Goal: Task Accomplishment & Management: Use online tool/utility

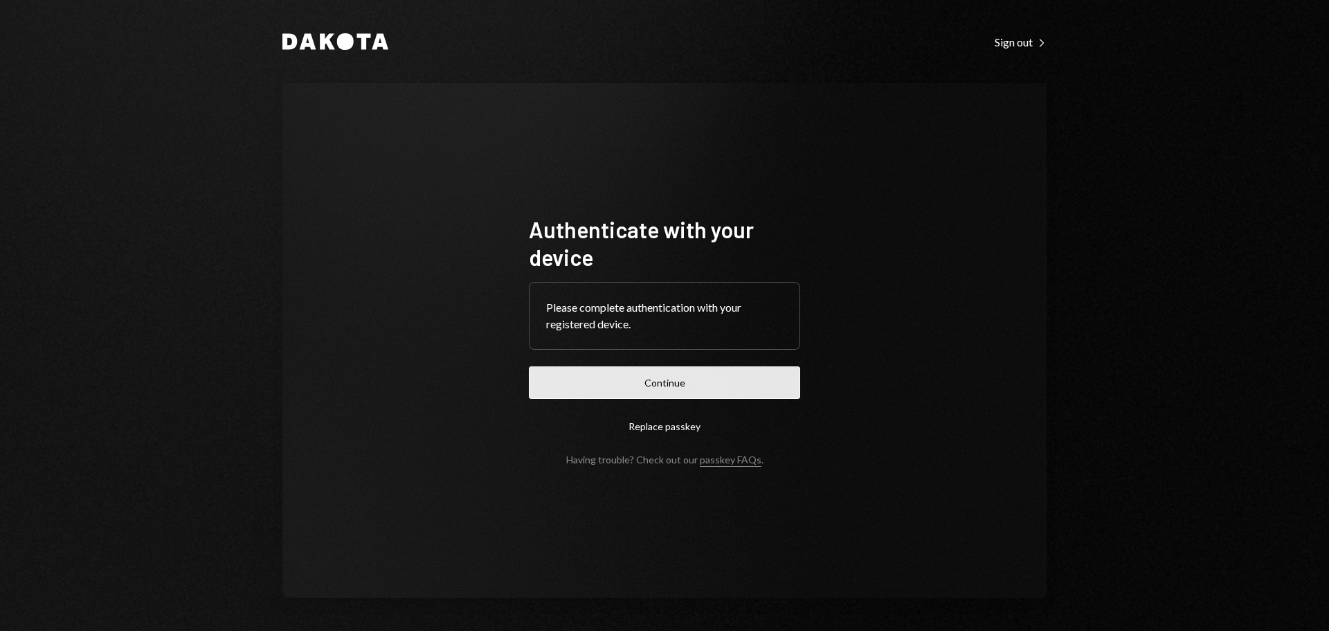
click at [702, 388] on button "Continue" at bounding box center [664, 382] width 271 height 33
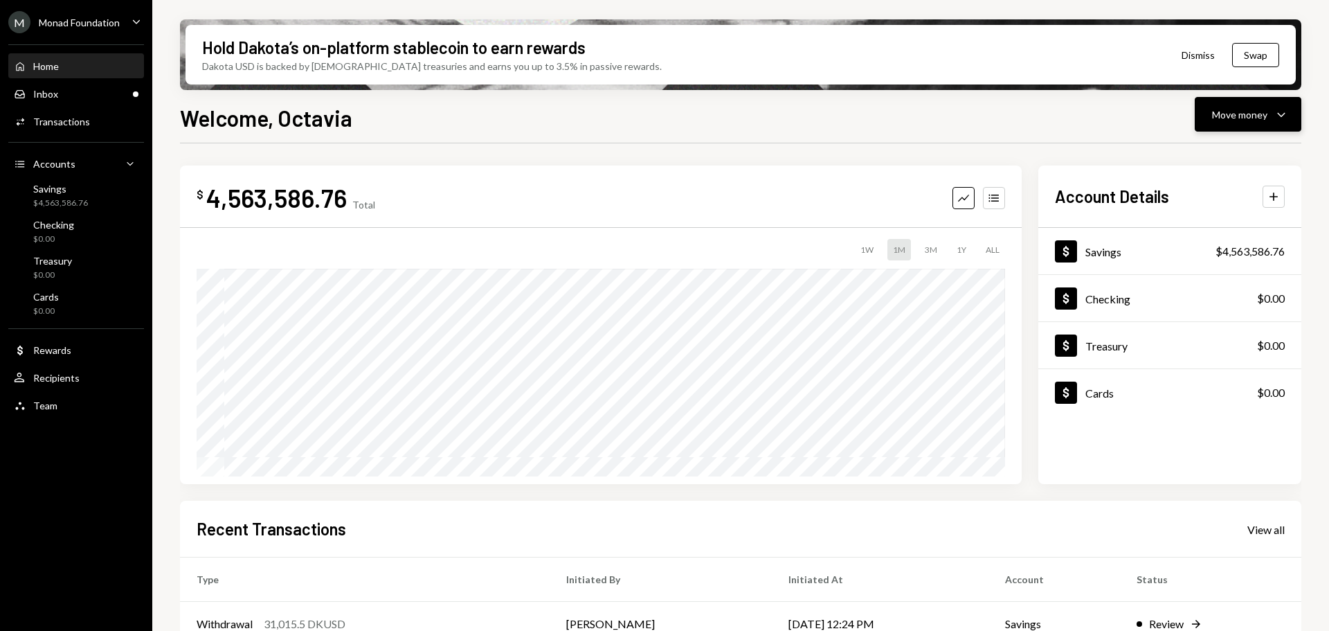
click at [1241, 118] on div "Move money" at bounding box center [1239, 114] width 55 height 15
click at [1230, 151] on div "Send" at bounding box center [1237, 156] width 101 height 15
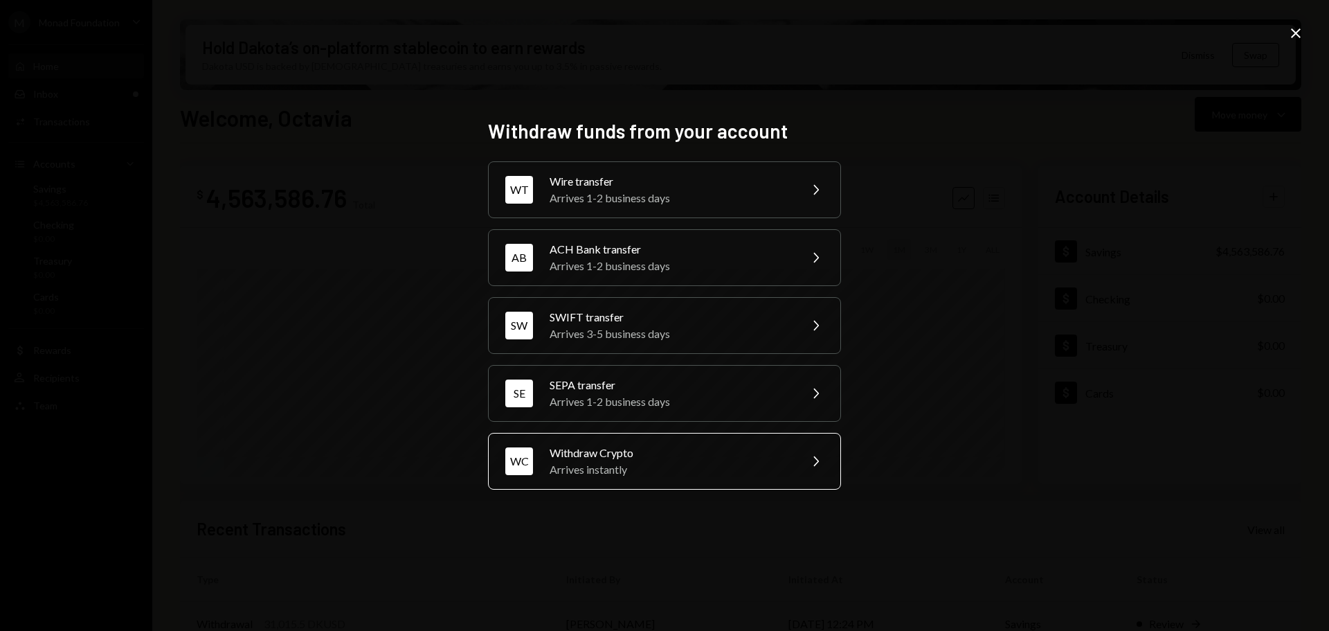
click at [732, 450] on div "Withdraw Crypto" at bounding box center [670, 453] width 241 height 17
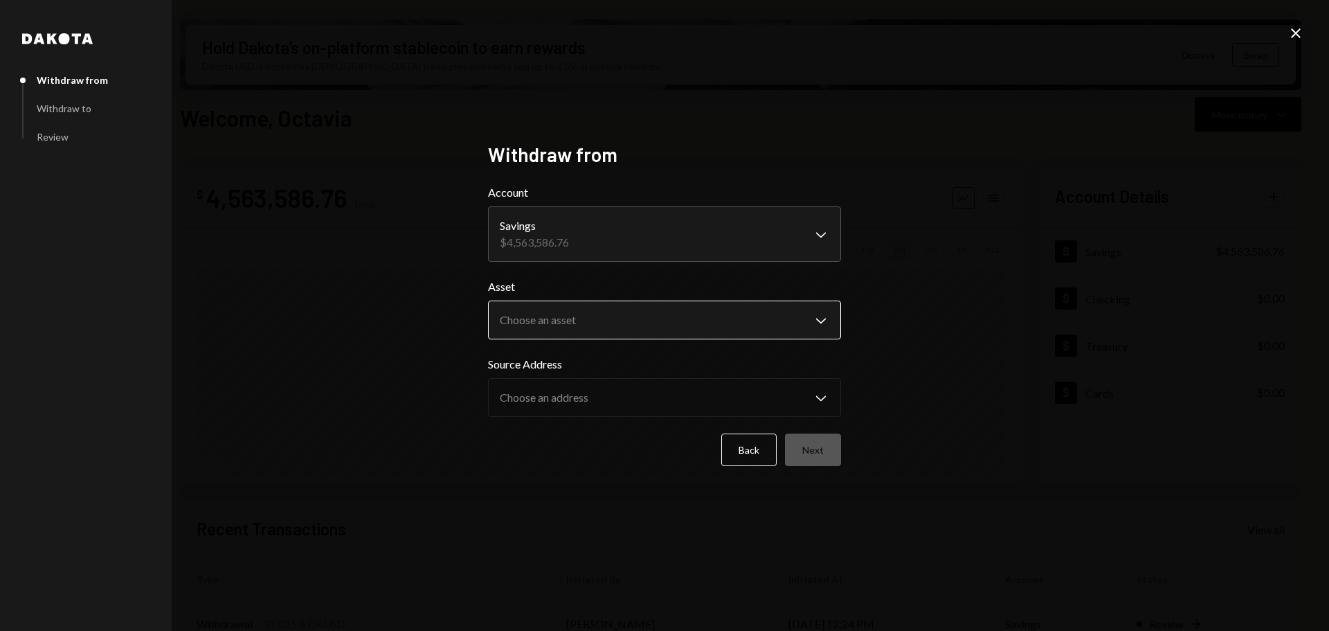
click at [636, 324] on body "M Monad Foundation Caret Down Home Home Inbox Inbox Activities Transactions Acc…" at bounding box center [664, 315] width 1329 height 631
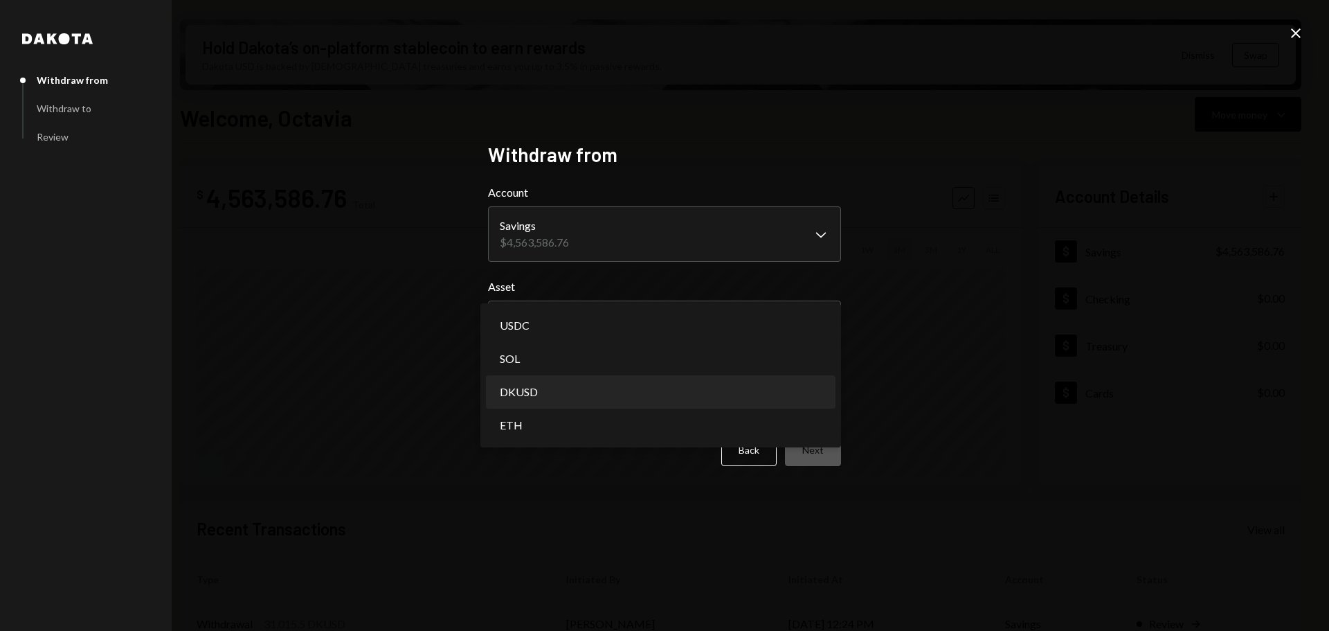
select select "*****"
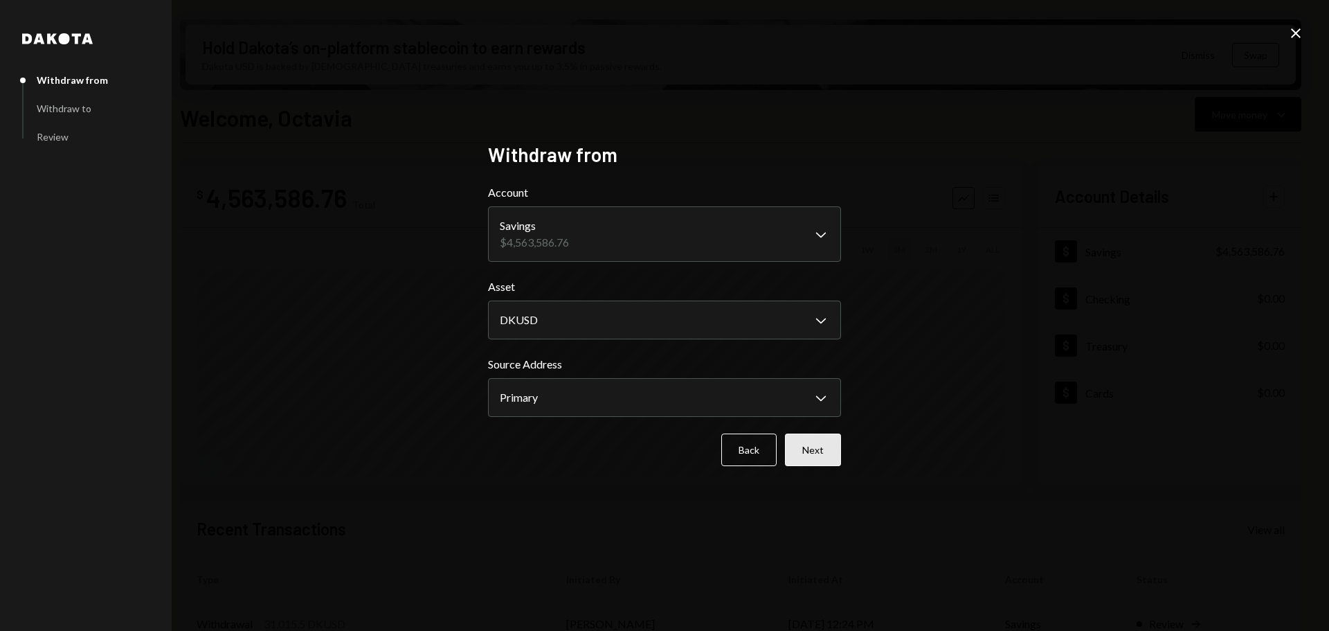
click at [826, 454] on button "Next" at bounding box center [813, 449] width 56 height 33
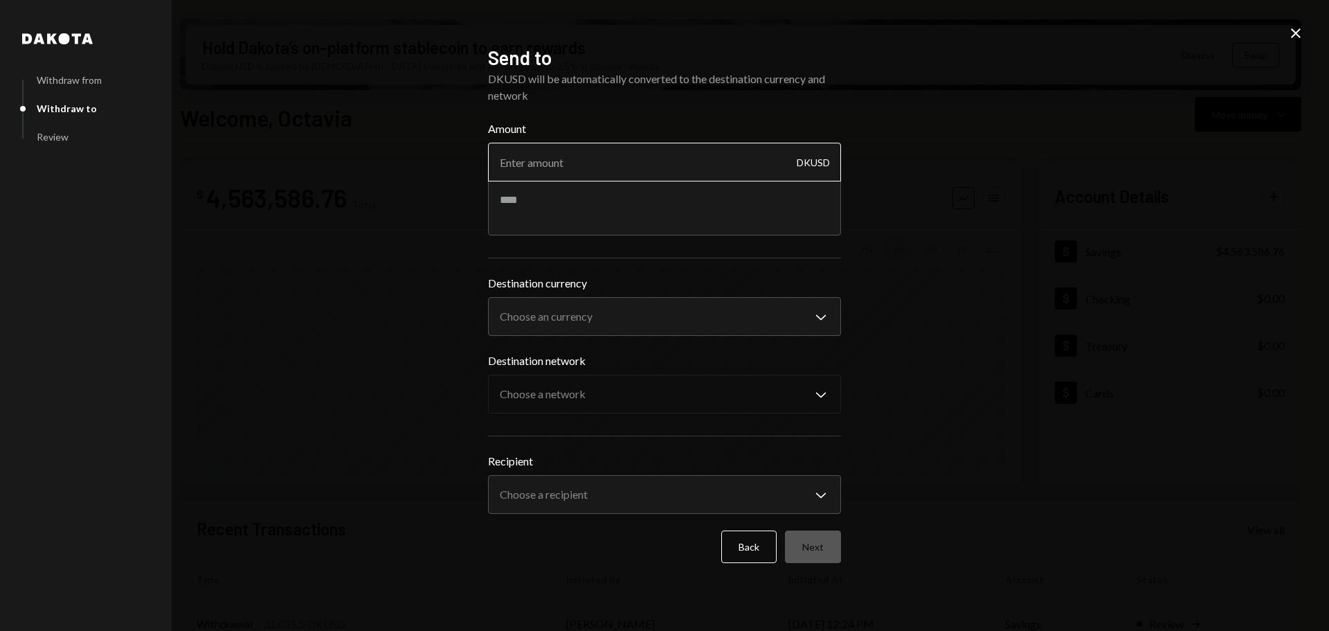
click at [674, 161] on input "Amount" at bounding box center [664, 162] width 353 height 39
click at [641, 161] on input "2000" at bounding box center [664, 162] width 353 height 39
type input "20000"
click at [719, 201] on textarea at bounding box center [664, 207] width 353 height 55
type textarea "**********"
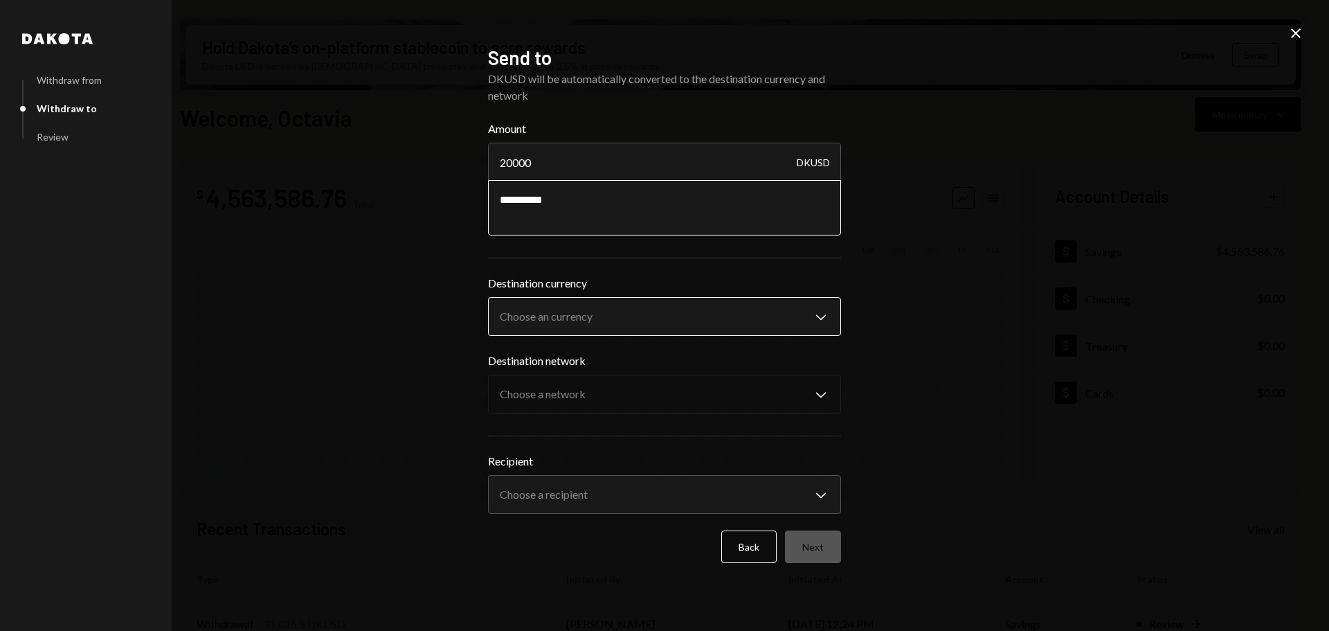
click at [735, 316] on body "M Monad Foundation Caret Down Home Home Inbox Inbox Activities Transactions Acc…" at bounding box center [664, 315] width 1329 height 631
select select "****"
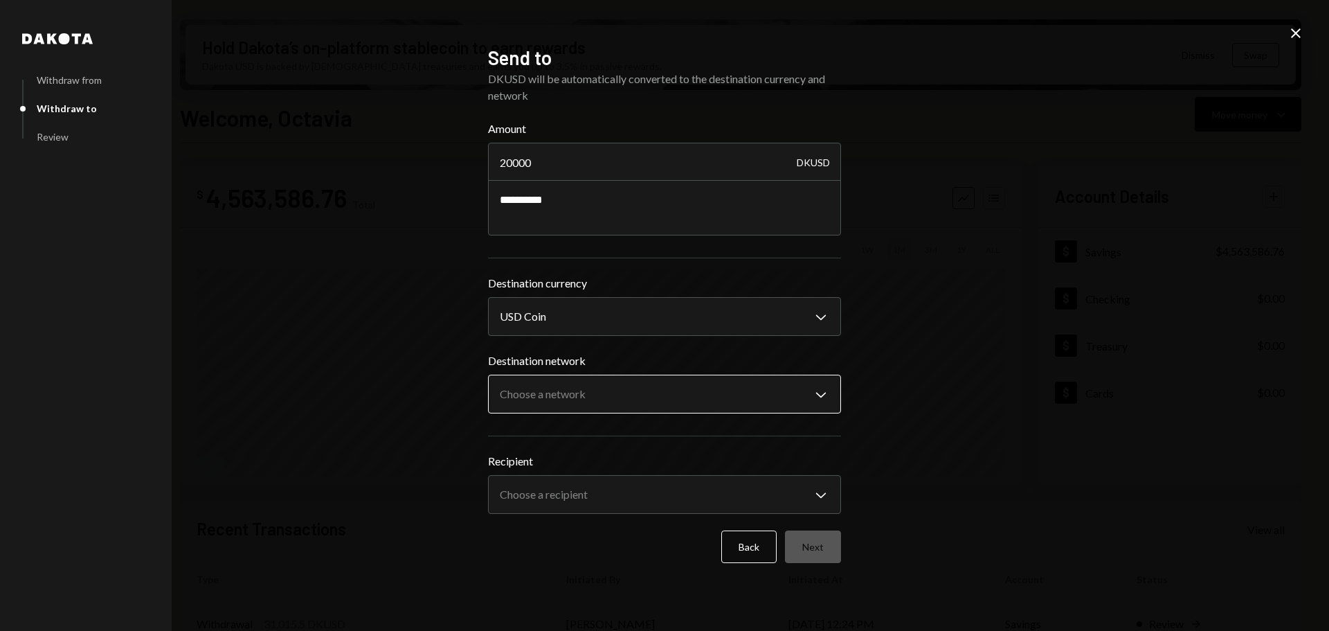
click at [607, 397] on body "M Monad Foundation Caret Down Home Home Inbox Inbox Activities Transactions Acc…" at bounding box center [664, 315] width 1329 height 631
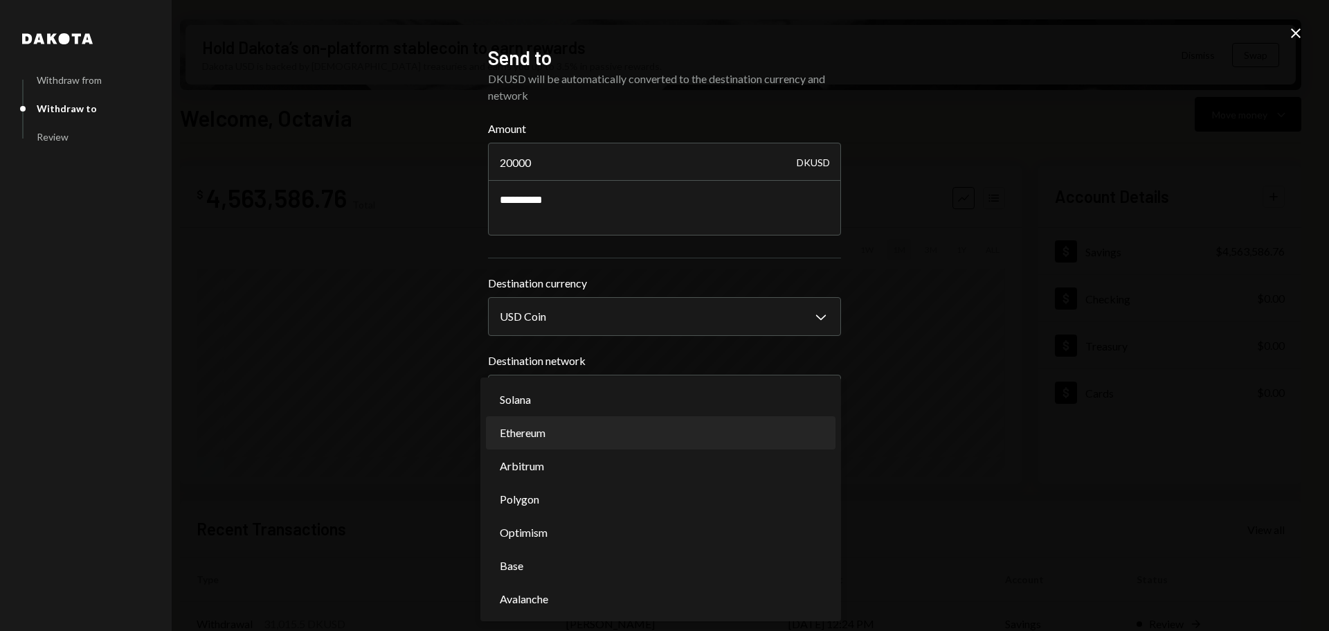
select select "**********"
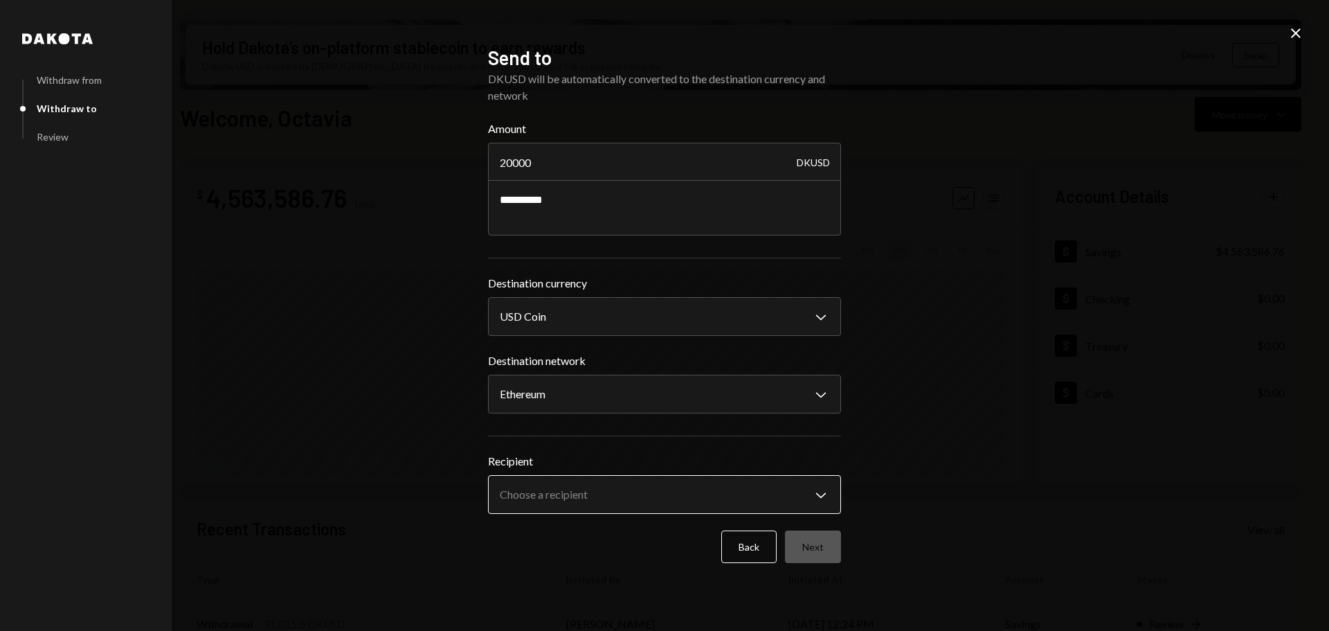
click at [633, 494] on body "M Monad Foundation Caret Down Home Home Inbox Inbox Activities Transactions Acc…" at bounding box center [664, 315] width 1329 height 631
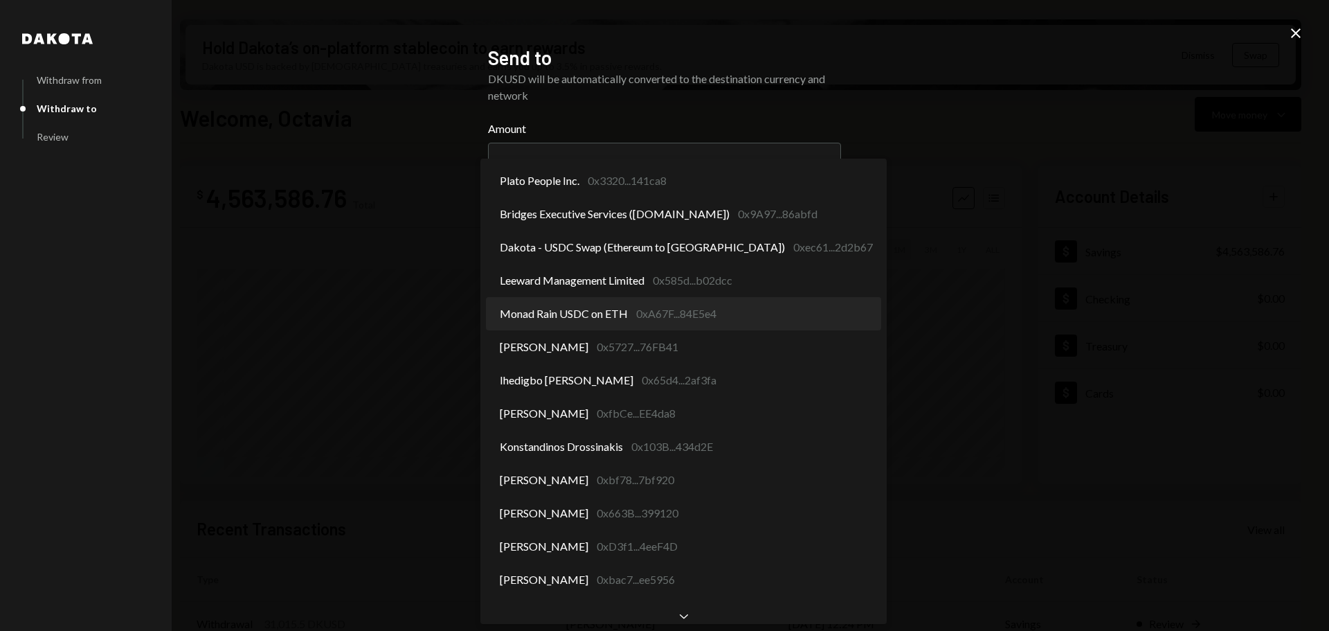
select select "**********"
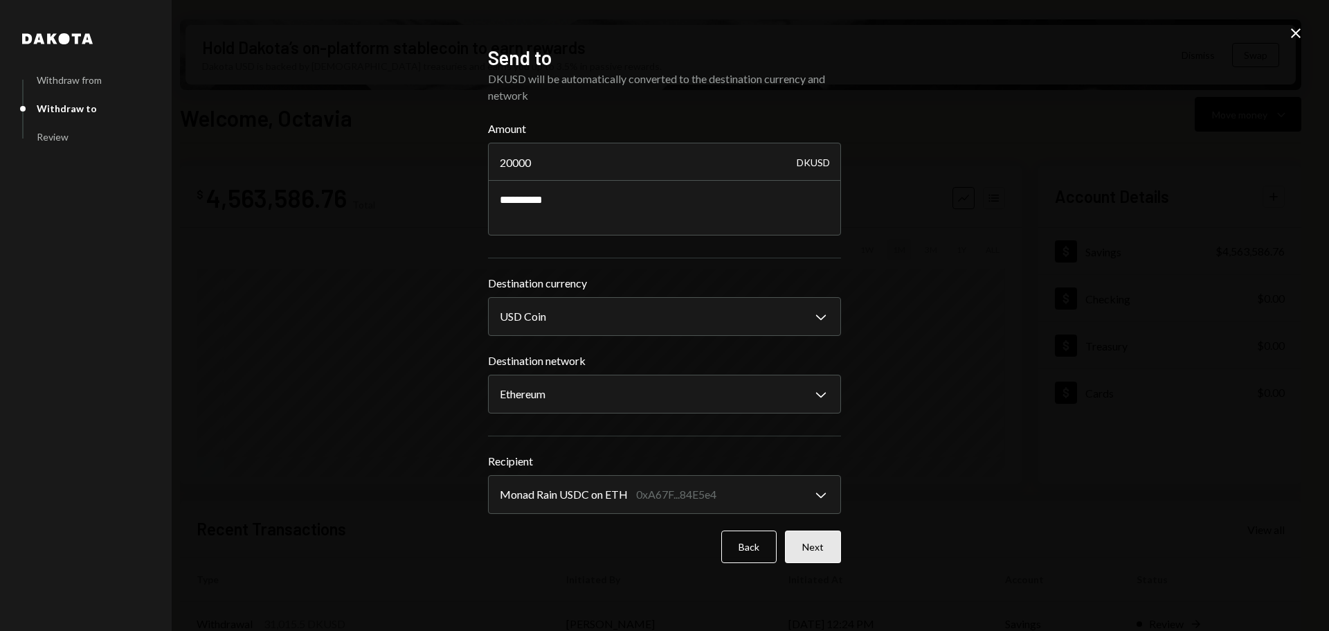
click at [815, 548] on button "Next" at bounding box center [813, 546] width 56 height 33
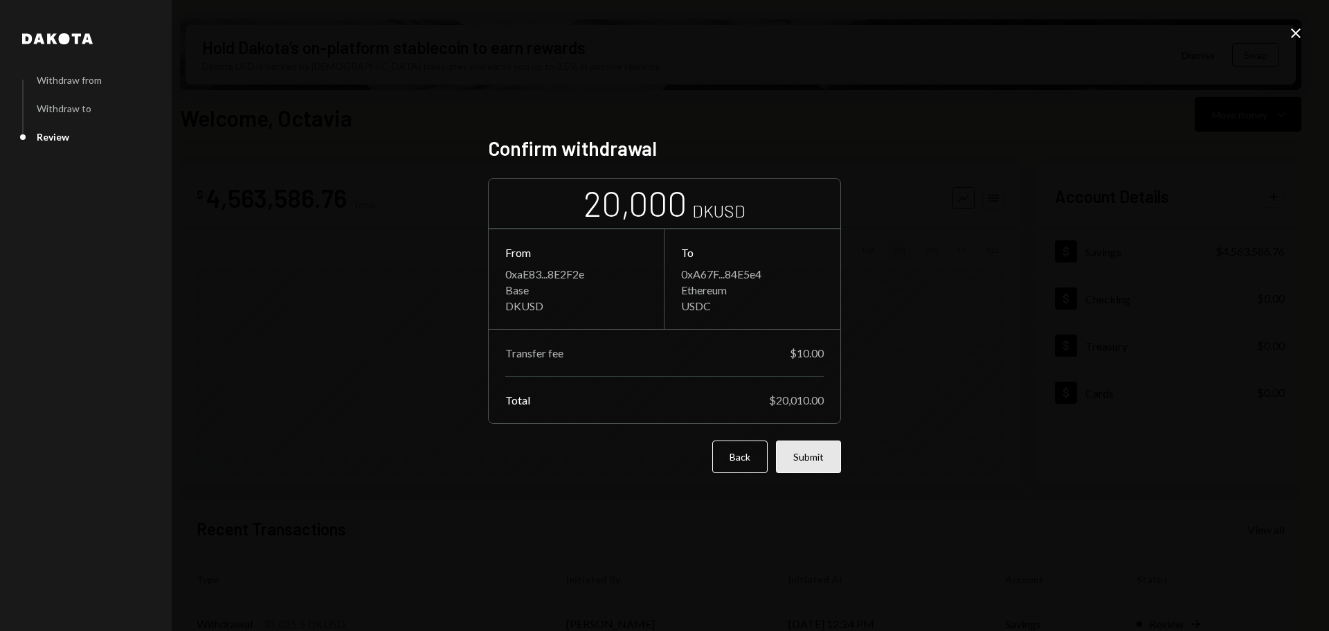
click at [813, 454] on button "Submit" at bounding box center [808, 456] width 65 height 33
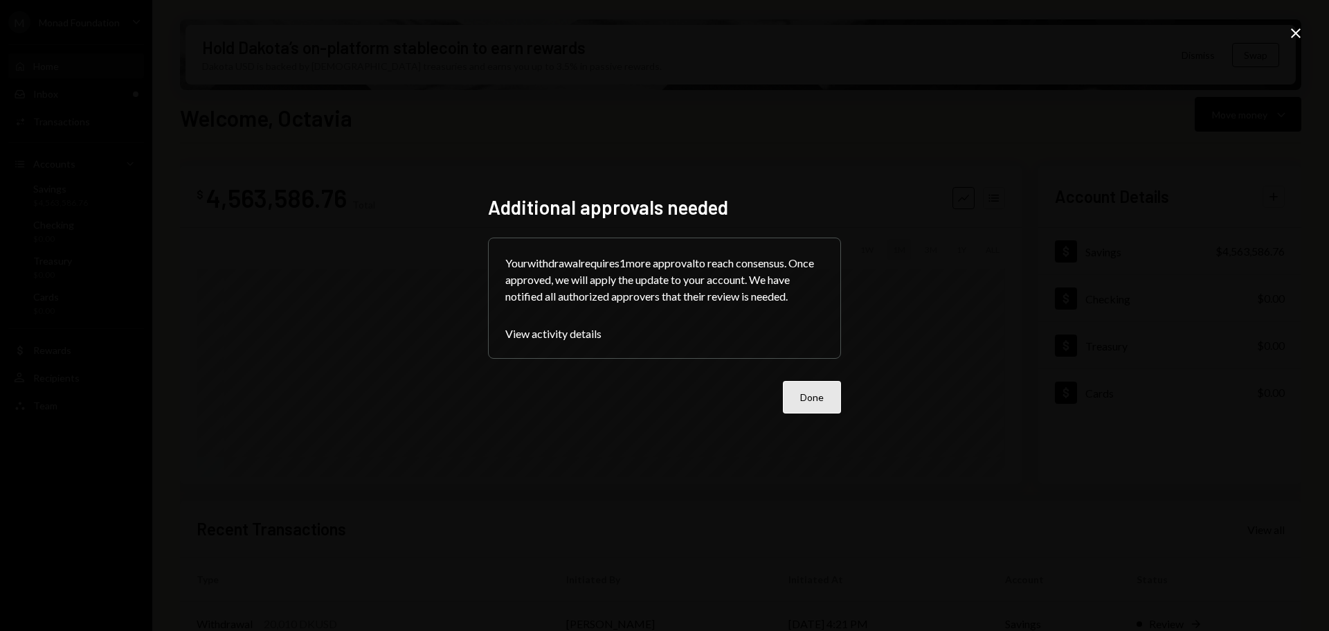
click at [805, 401] on button "Done" at bounding box center [812, 397] width 58 height 33
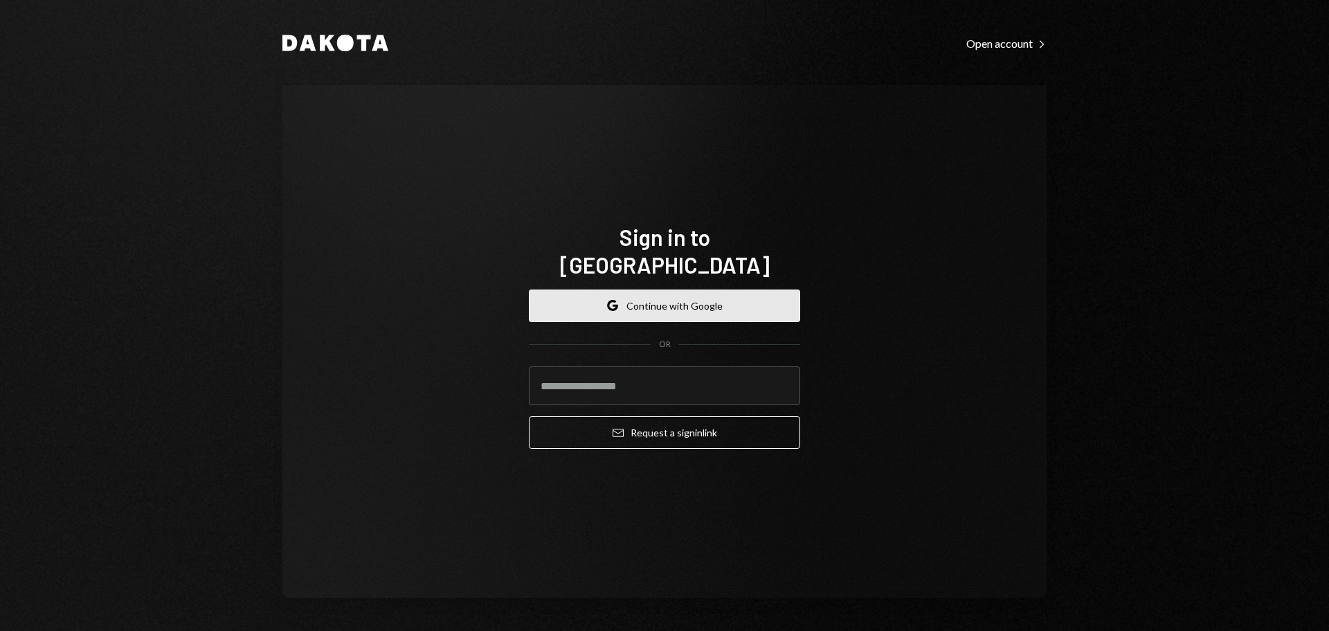
click at [645, 296] on button "Google Continue with Google" at bounding box center [664, 305] width 271 height 33
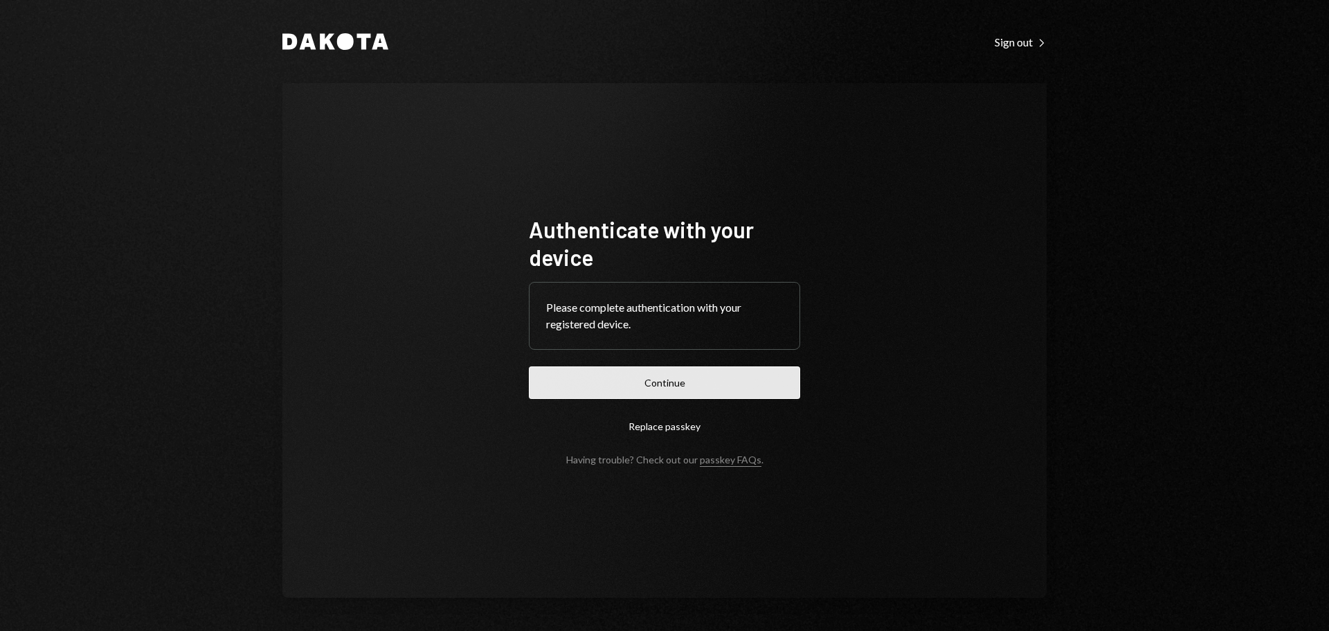
drag, startPoint x: 703, startPoint y: 388, endPoint x: 769, endPoint y: 358, distance: 72.2
click at [702, 388] on button "Continue" at bounding box center [664, 382] width 271 height 33
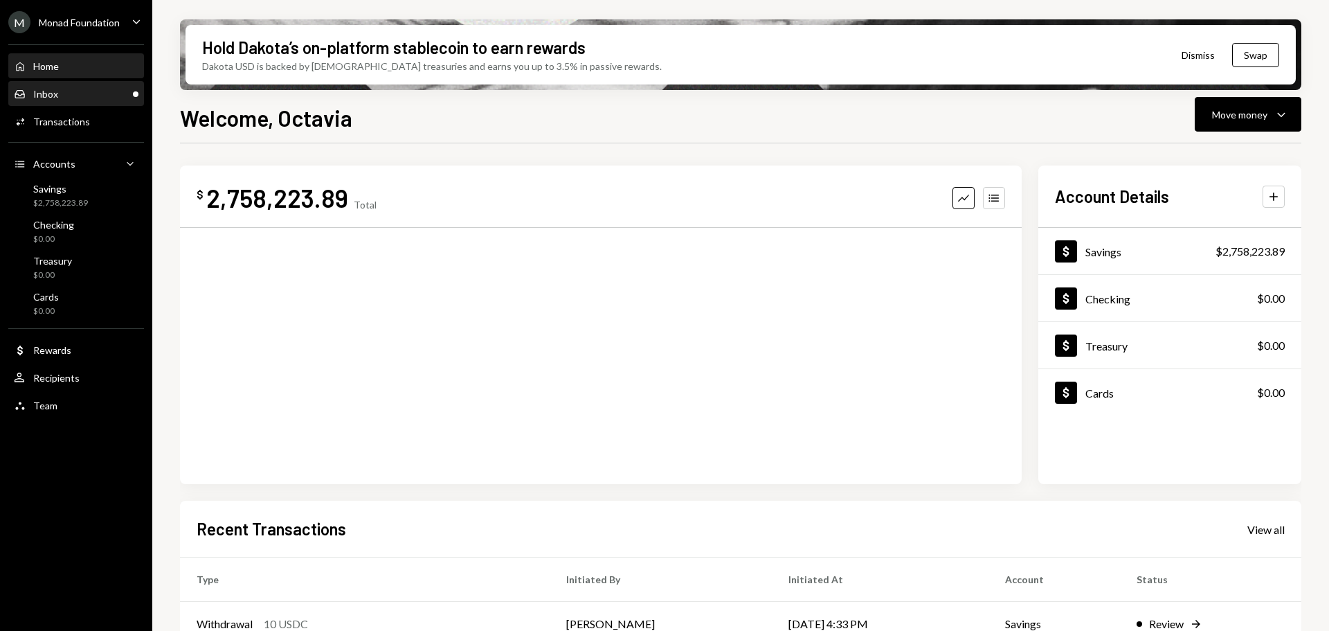
click at [65, 95] on div "Inbox Inbox" at bounding box center [76, 94] width 125 height 12
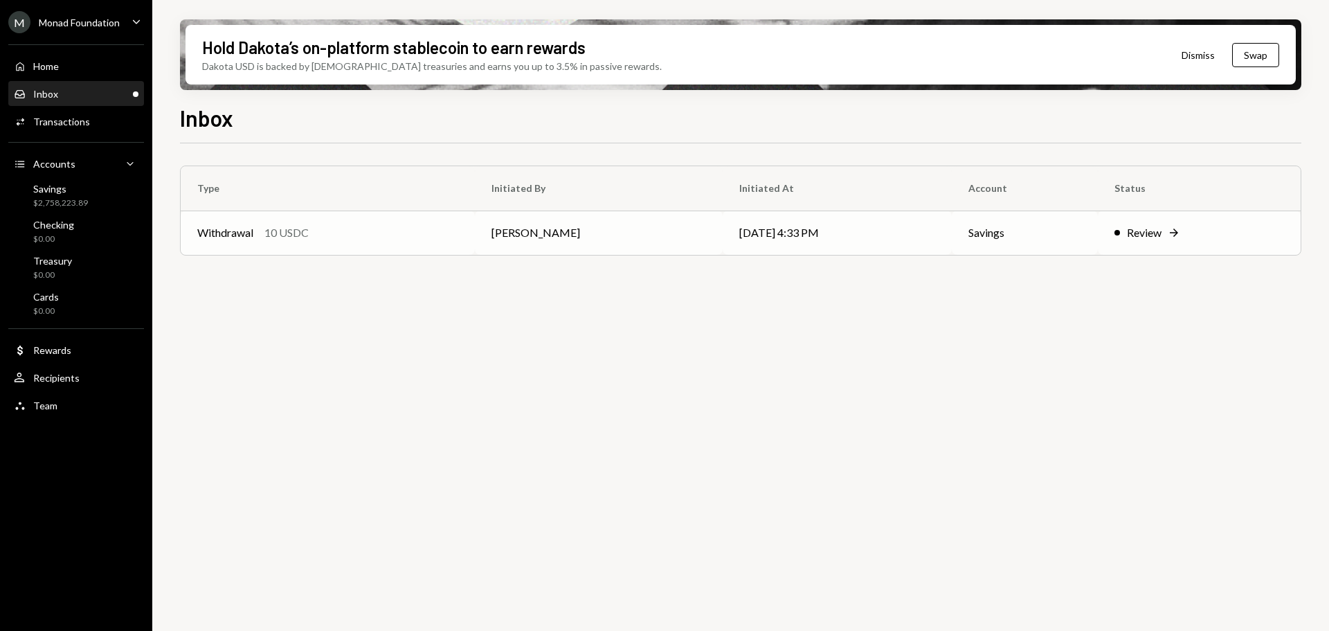
click at [368, 233] on div "Withdrawal 10 USDC" at bounding box center [327, 232] width 261 height 17
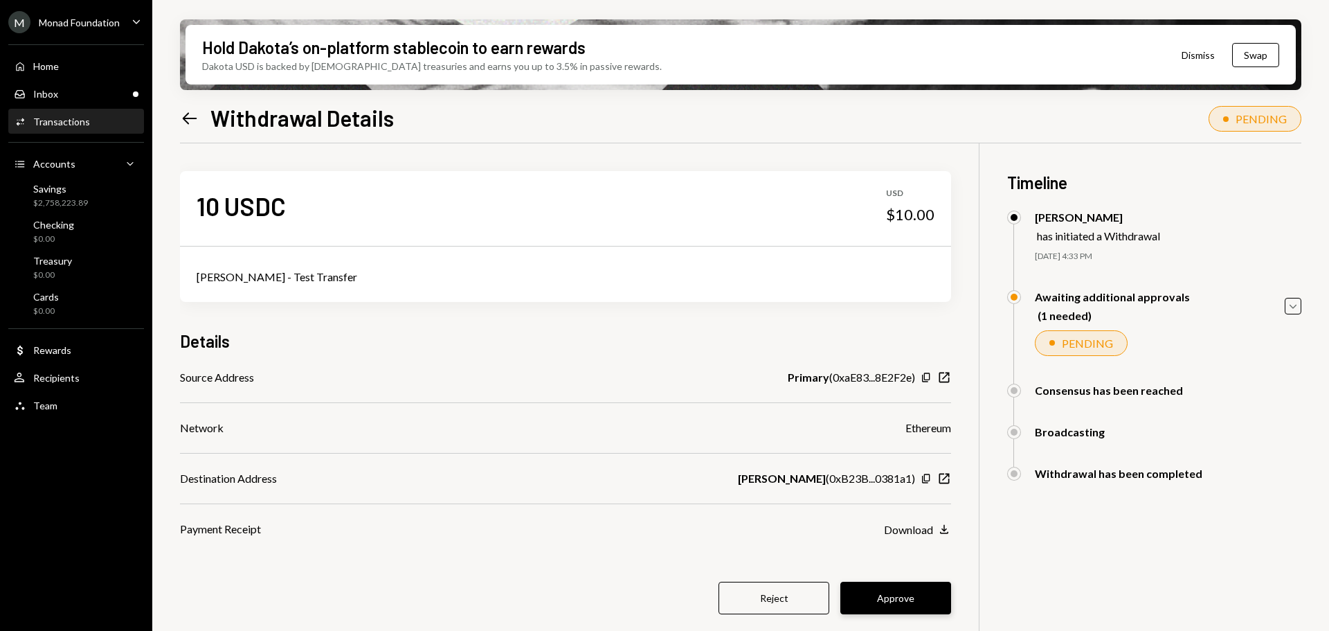
click at [881, 600] on button "Approve" at bounding box center [896, 598] width 111 height 33
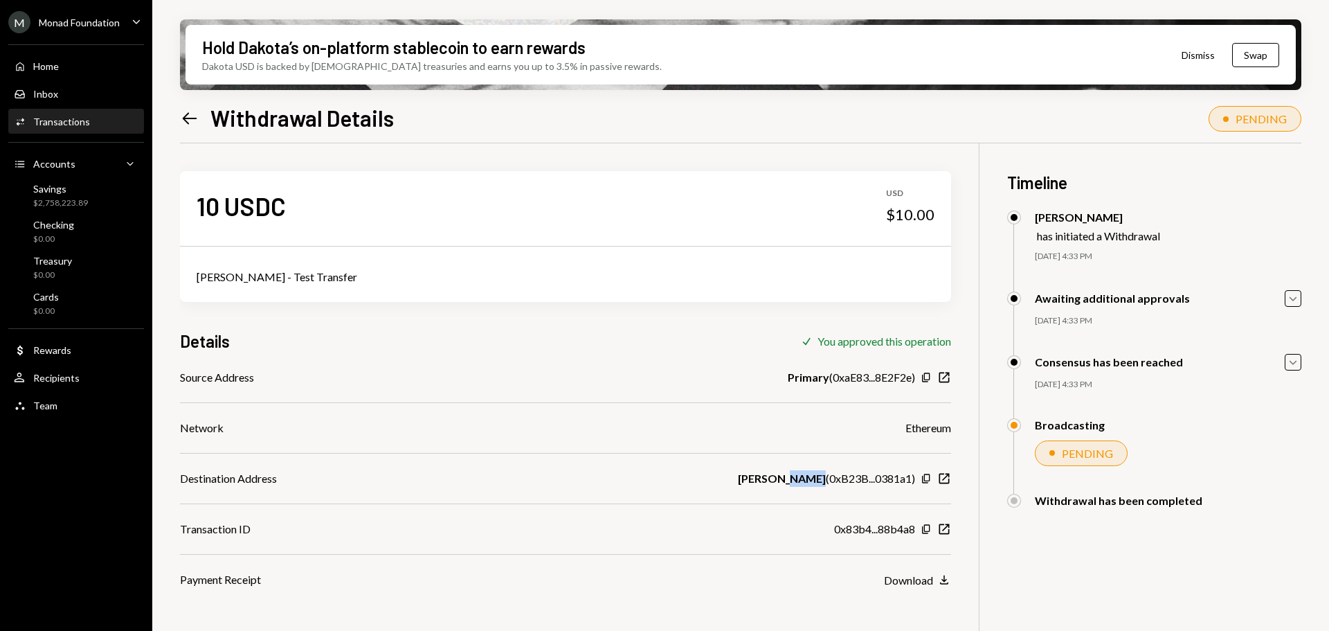
drag, startPoint x: 819, startPoint y: 480, endPoint x: 830, endPoint y: 476, distance: 11.2
click at [789, 478] on b "[PERSON_NAME]" at bounding box center [782, 478] width 88 height 17
drag, startPoint x: 824, startPoint y: 478, endPoint x: 719, endPoint y: 472, distance: 104.8
click at [703, 478] on div "Destination Address [PERSON_NAME] ( 0xB23B...0381a1 ) Copy New Window" at bounding box center [565, 478] width 771 height 17
copy div "[PERSON_NAME]"
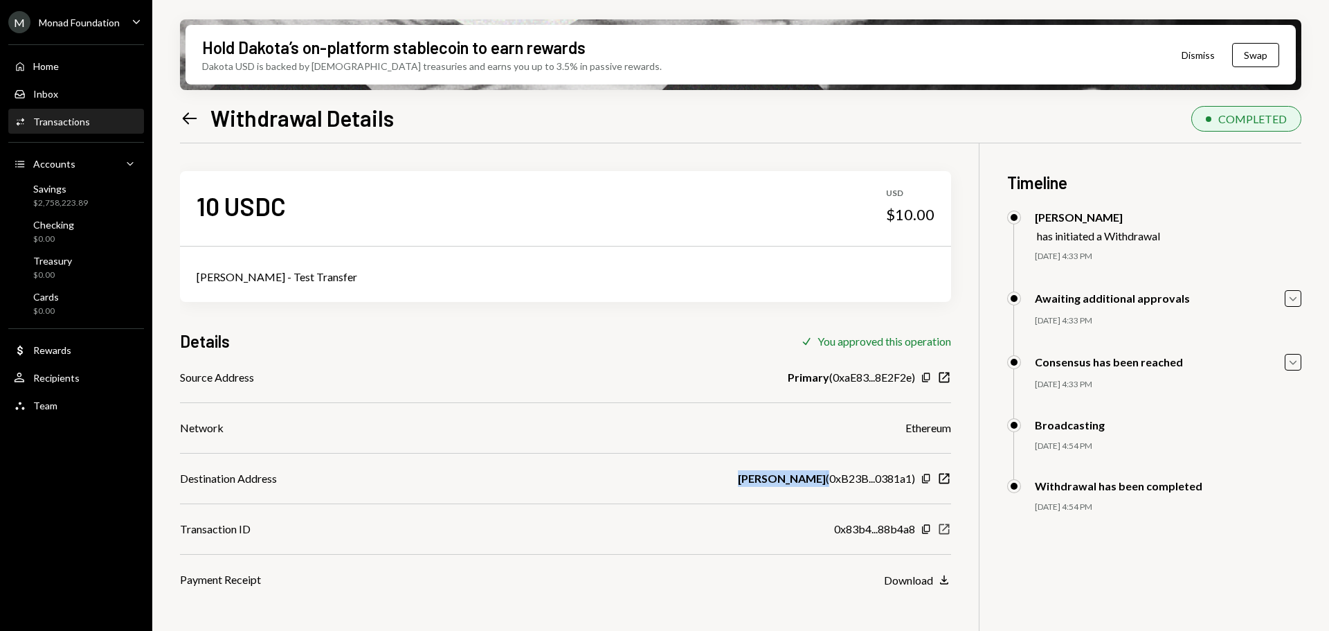
click at [945, 528] on icon "button" at bounding box center [945, 529] width 10 height 10
drag, startPoint x: 64, startPoint y: 199, endPoint x: 74, endPoint y: 196, distance: 10.9
click at [66, 199] on div "$2,758,213.89" at bounding box center [60, 203] width 55 height 12
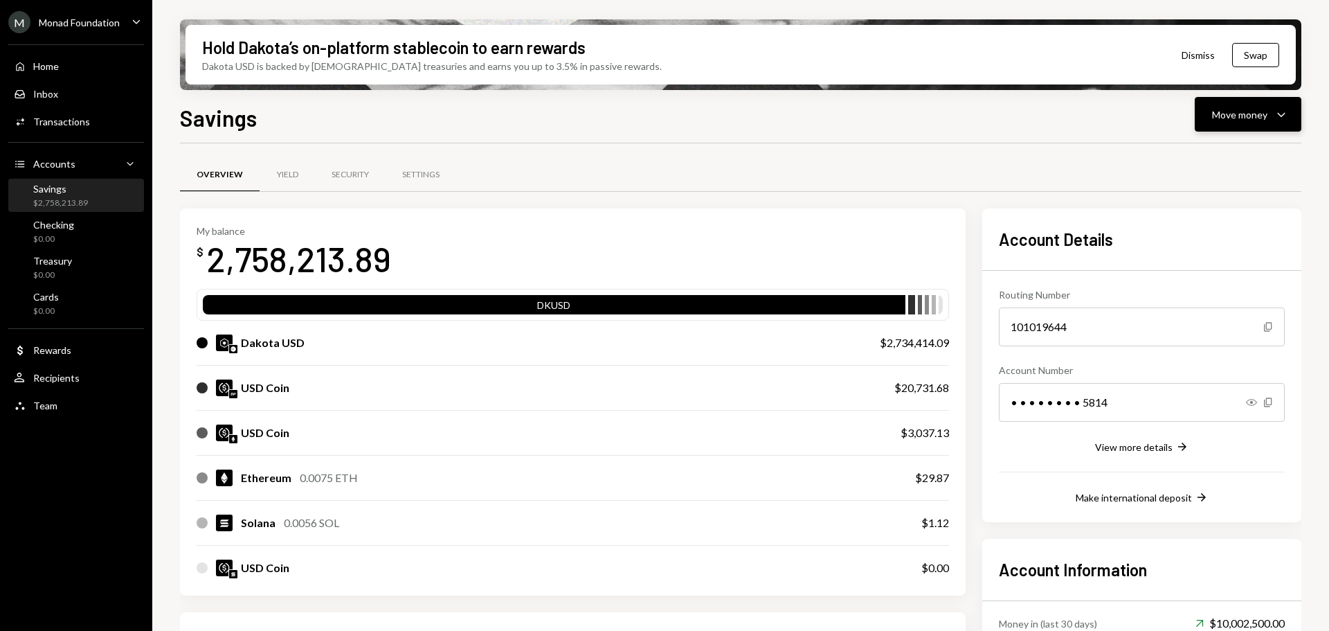
click at [1270, 112] on div "Move money Caret Down" at bounding box center [1248, 114] width 72 height 17
click at [1190, 160] on div "Send" at bounding box center [1237, 156] width 101 height 15
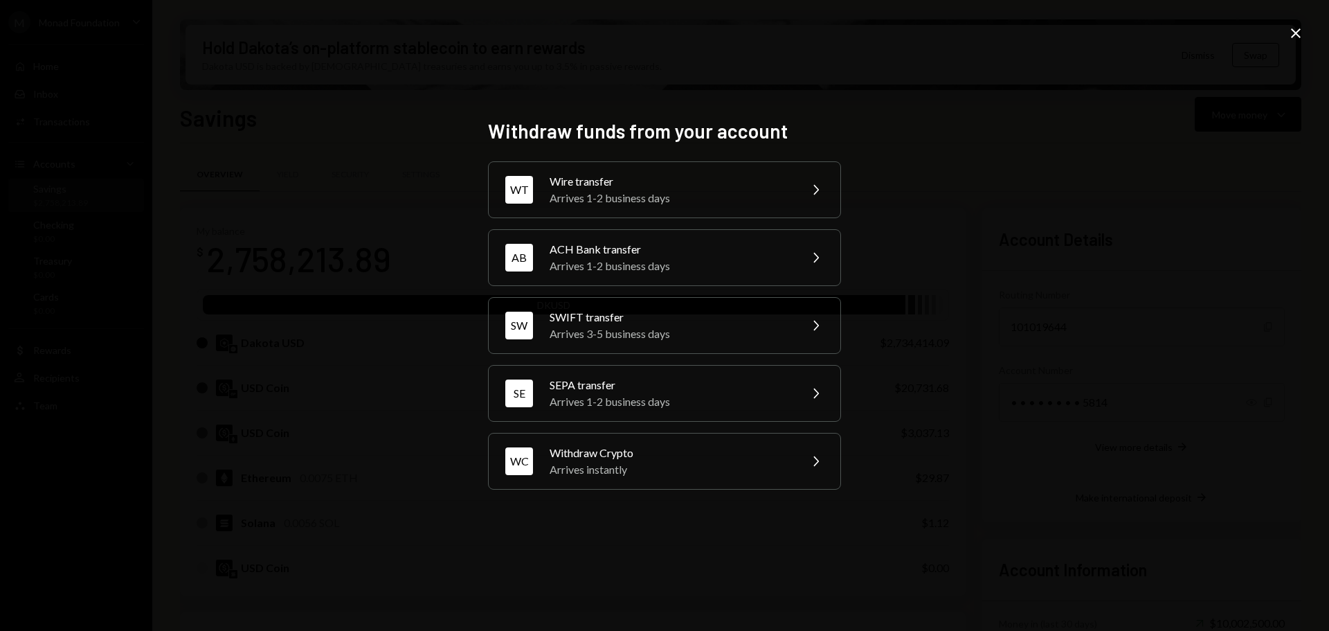
drag, startPoint x: 667, startPoint y: 465, endPoint x: 675, endPoint y: 220, distance: 244.6
click at [674, 257] on div "WT Wire transfer Arrives 1-2 business days Chevron Right AB ACH Bank transfer A…" at bounding box center [664, 325] width 353 height 328
click at [667, 190] on div "Arrives 1-2 business days" at bounding box center [670, 198] width 241 height 17
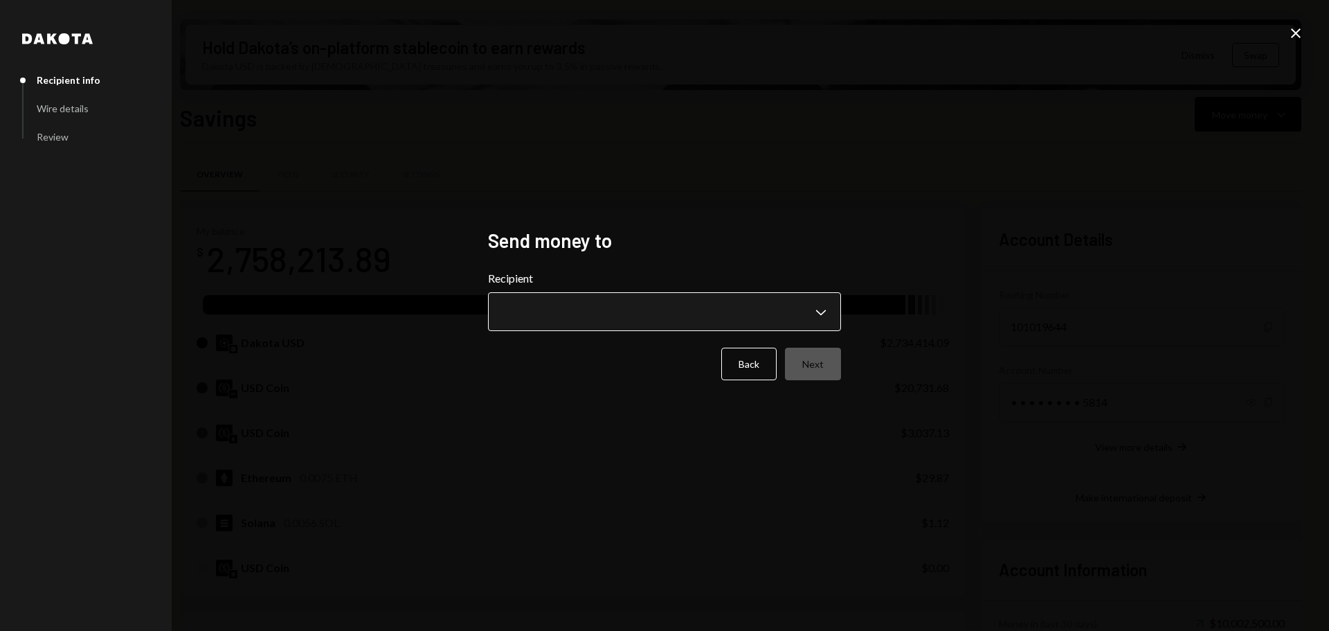
click at [765, 305] on body "M Monad Foundation Caret Down Home Home Inbox Inbox Activities Transactions Acc…" at bounding box center [664, 315] width 1329 height 631
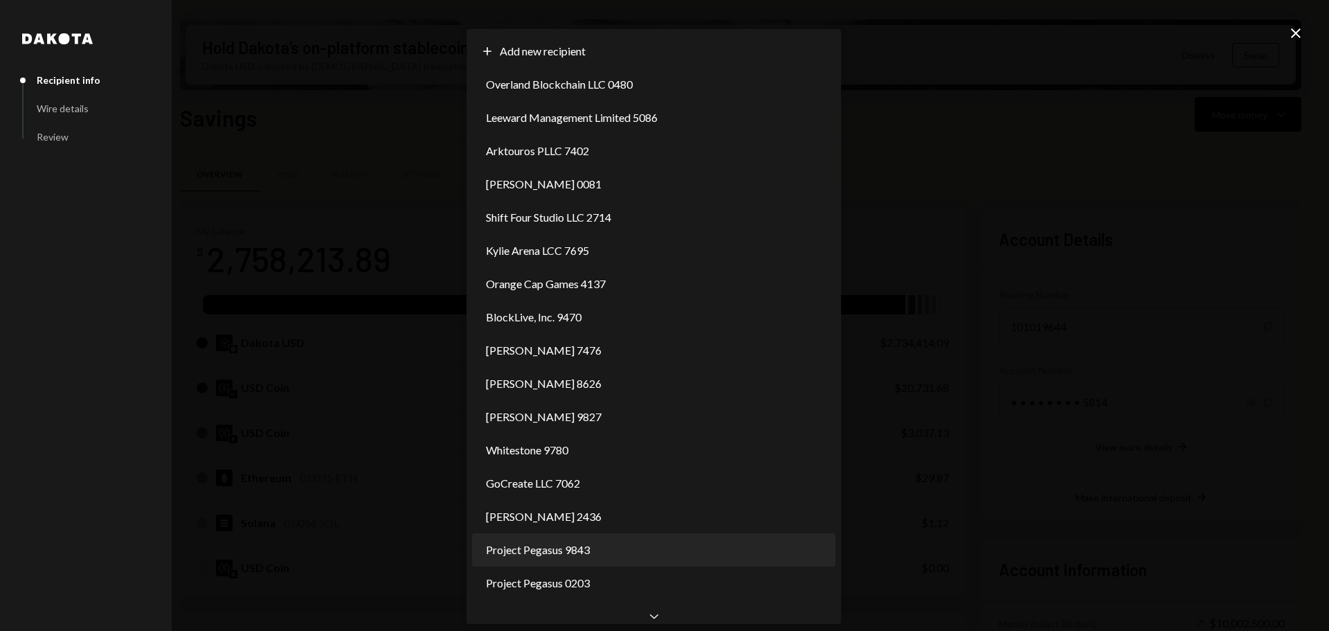
scroll to position [11, 0]
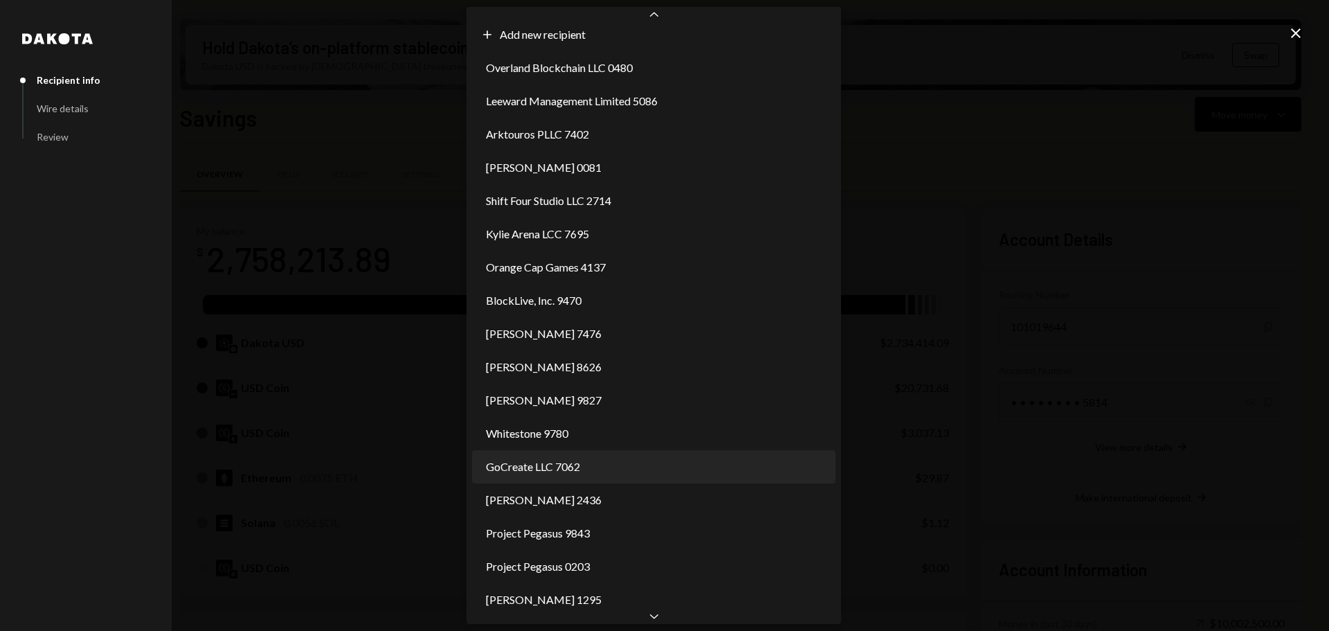
select select "**********"
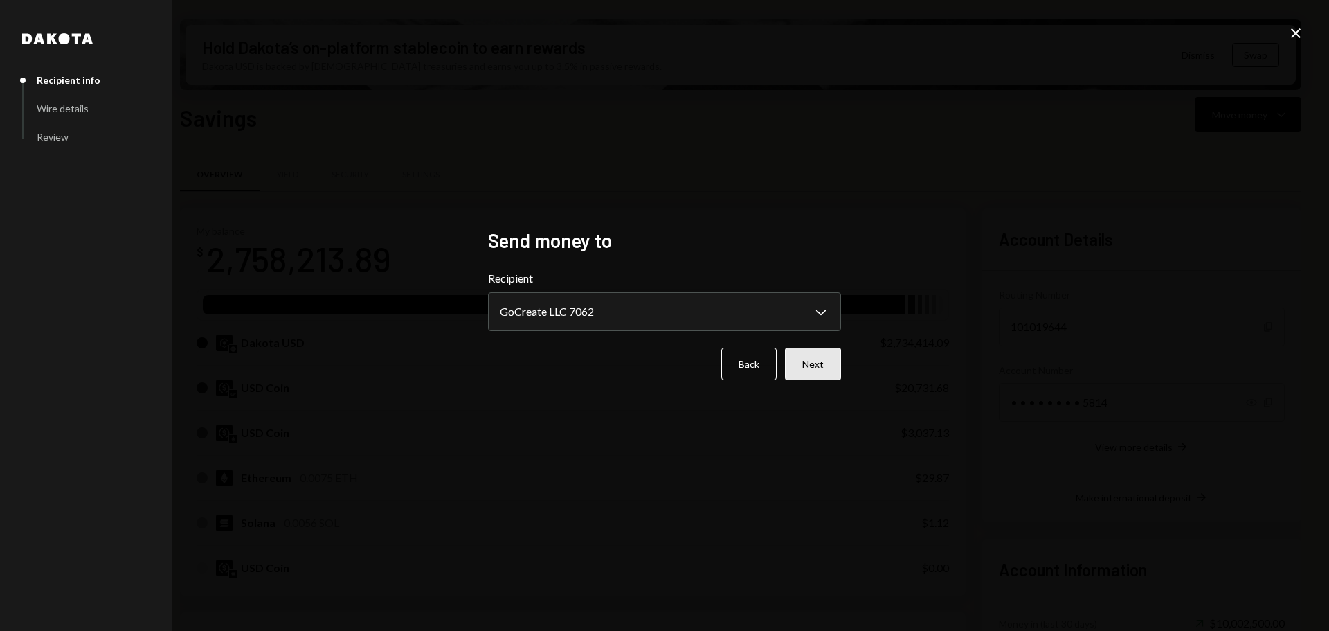
click at [809, 361] on button "Next" at bounding box center [813, 364] width 56 height 33
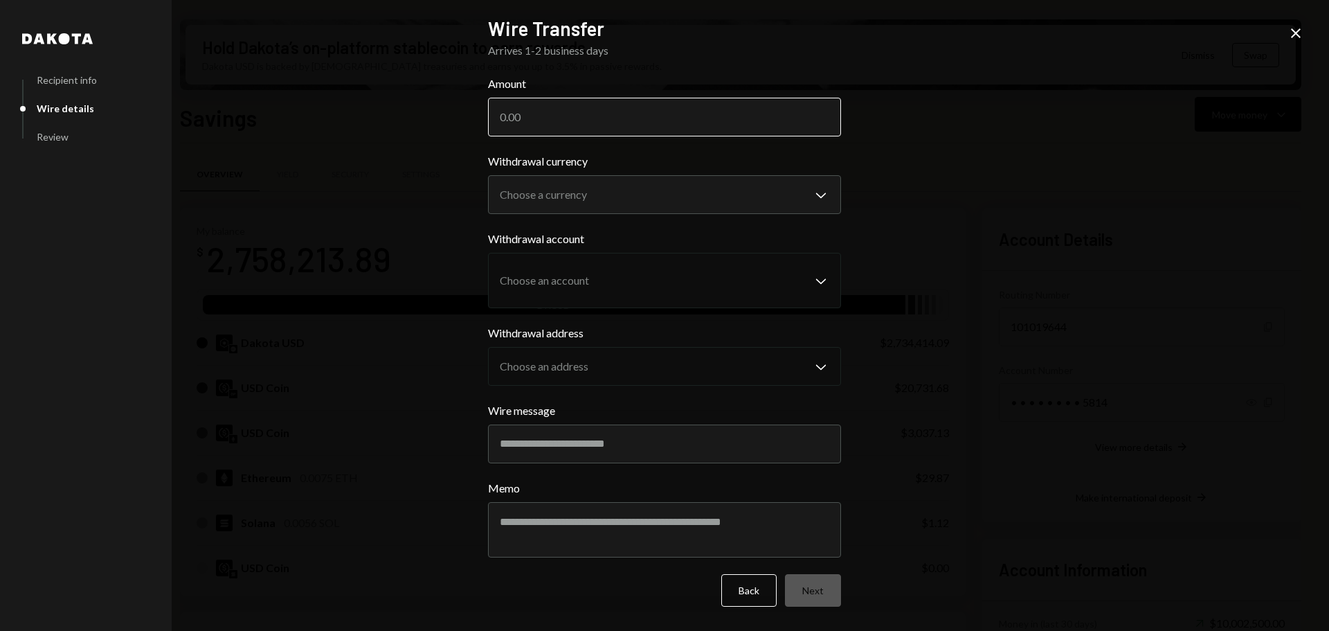
click at [691, 119] on input "Amount" at bounding box center [664, 117] width 353 height 39
paste input "3825"
type input "3825"
click at [754, 195] on body "M Monad Foundation Caret Down Home Home Inbox Inbox Activities Transactions Acc…" at bounding box center [664, 315] width 1329 height 631
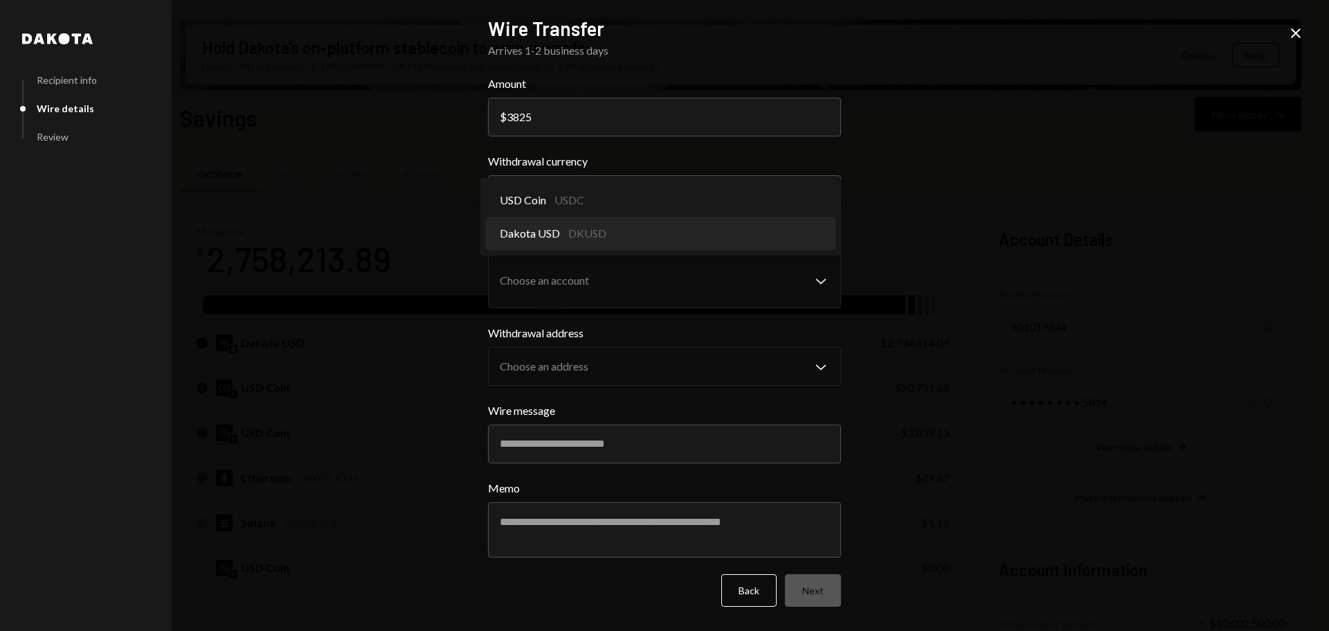
select select "*****"
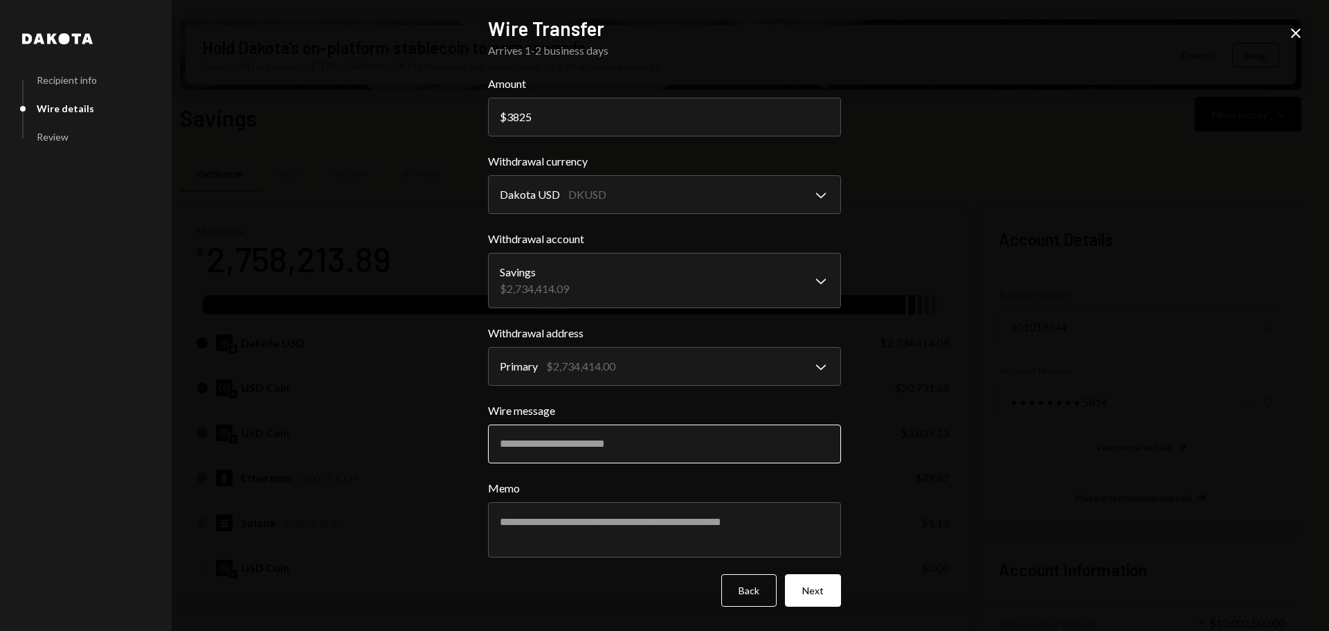
click at [568, 440] on input "Wire message" at bounding box center [664, 443] width 353 height 39
paste input "**********"
type input "**********"
click at [564, 517] on textarea "Memo" at bounding box center [664, 529] width 353 height 55
paste textarea "**********"
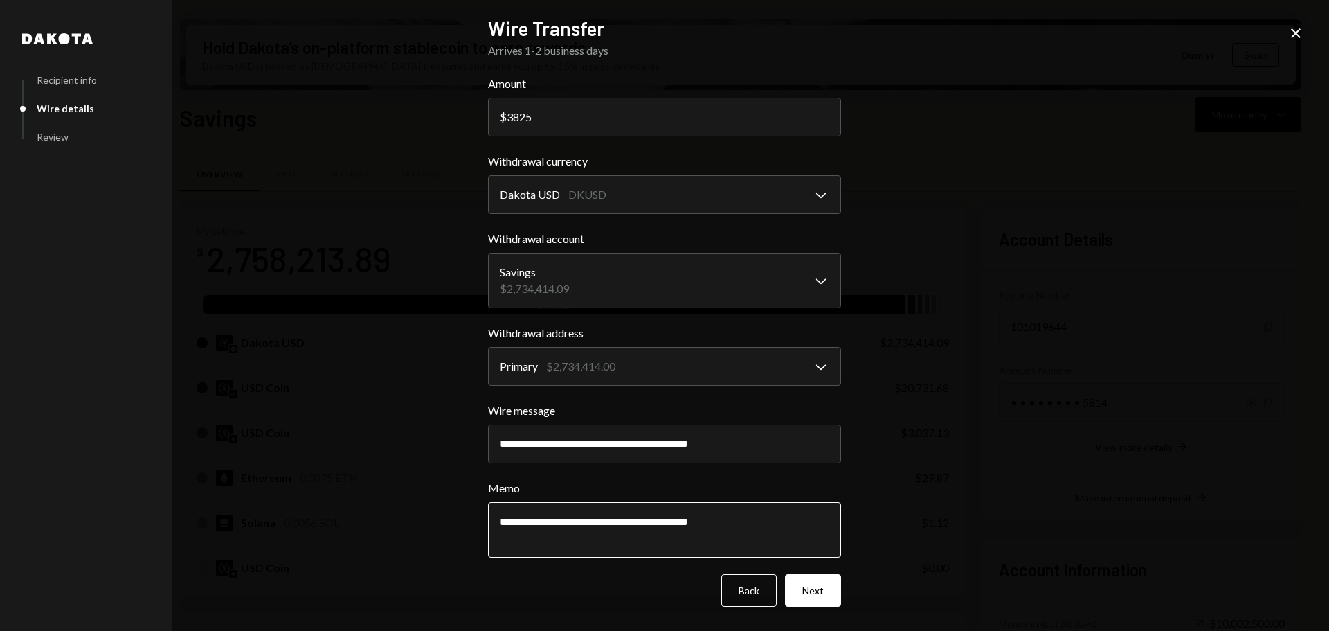
type textarea "**********"
click at [821, 593] on button "Next" at bounding box center [813, 590] width 56 height 33
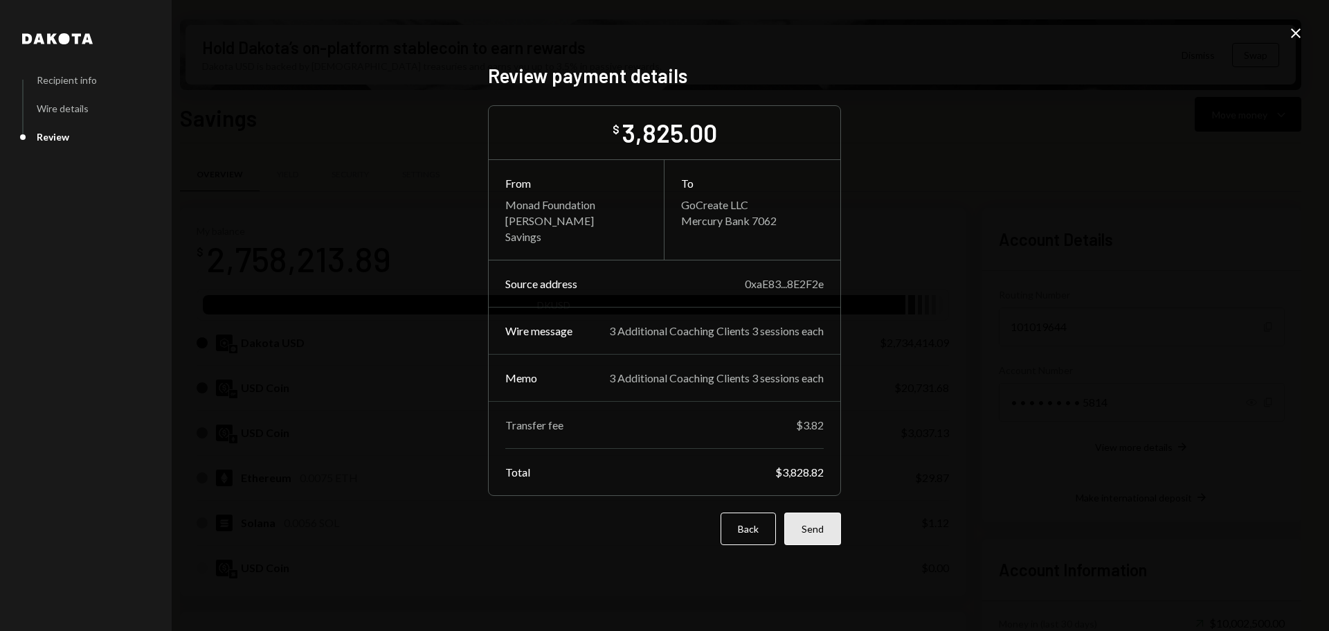
click at [811, 532] on button "Send" at bounding box center [813, 528] width 57 height 33
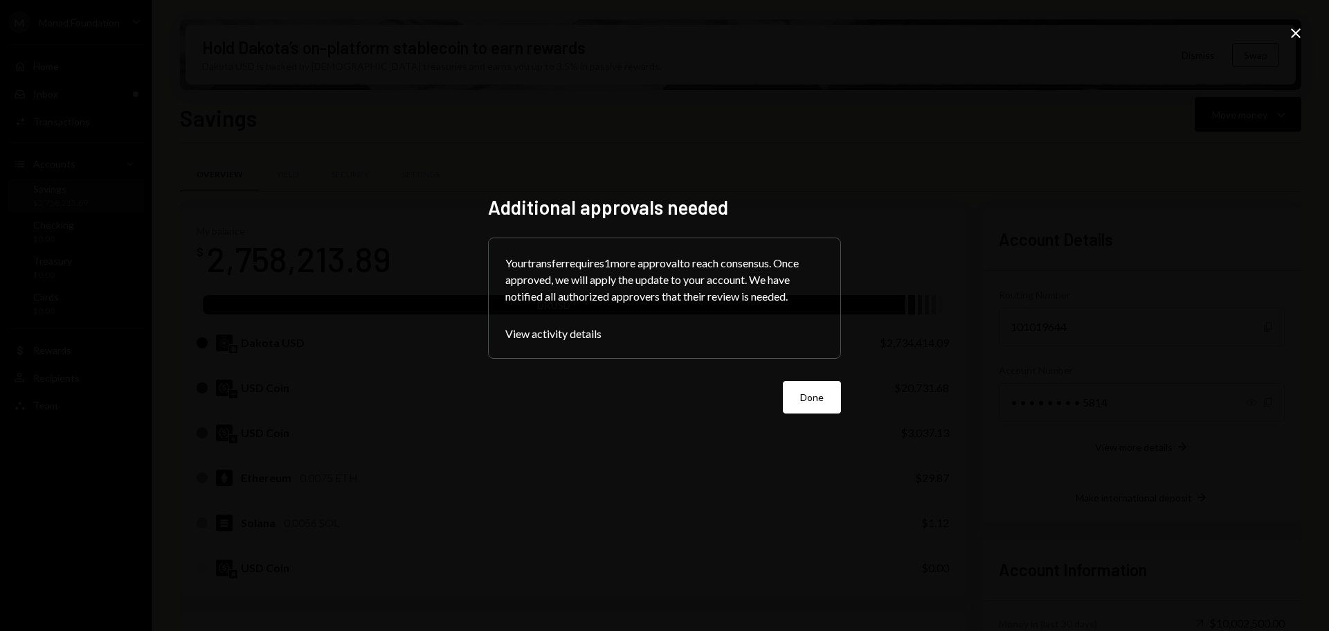
drag, startPoint x: 810, startPoint y: 392, endPoint x: 984, endPoint y: 356, distance: 177.5
click at [811, 391] on button "Done" at bounding box center [812, 397] width 58 height 33
